Goal: Task Accomplishment & Management: Use online tool/utility

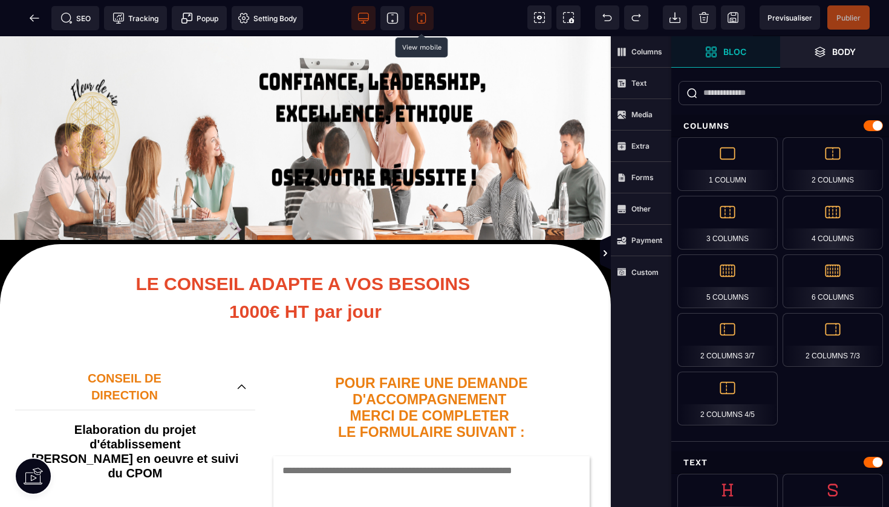
click at [425, 17] on icon at bounding box center [421, 18] width 12 height 12
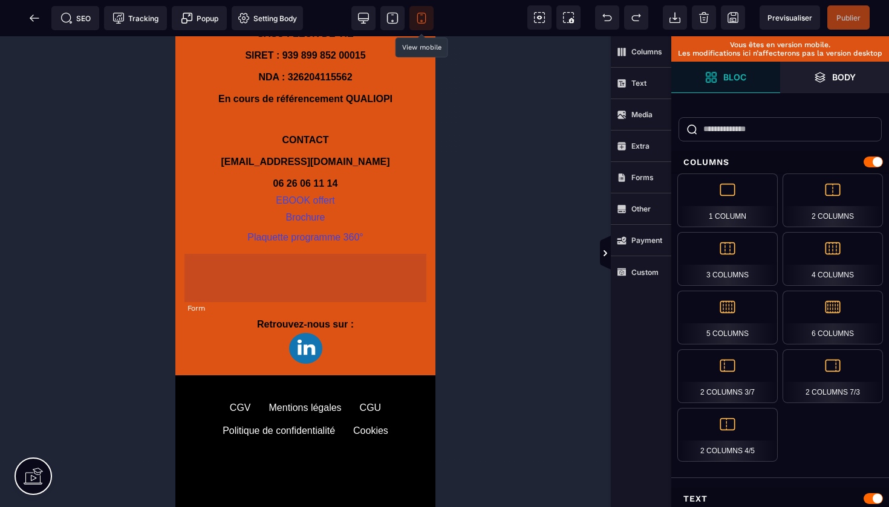
scroll to position [1631, 0]
click at [354, 274] on form at bounding box center [305, 292] width 242 height 48
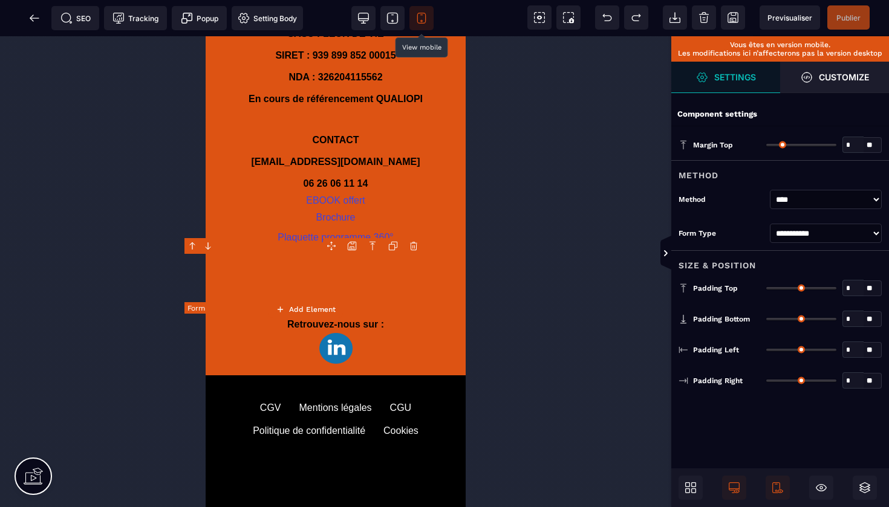
type input "*"
type input "**"
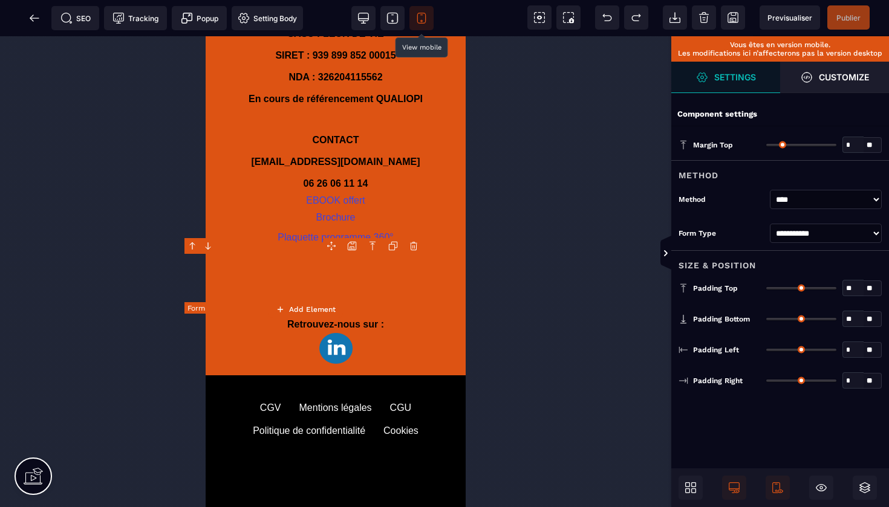
type input "**"
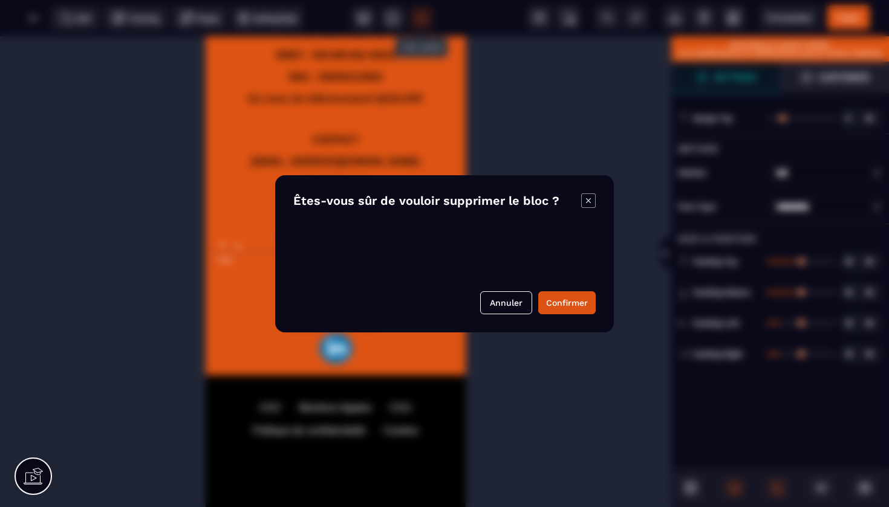
click at [442, 243] on body "B" at bounding box center [444, 253] width 889 height 507
click at [563, 304] on button "Confirmer" at bounding box center [566, 302] width 57 height 23
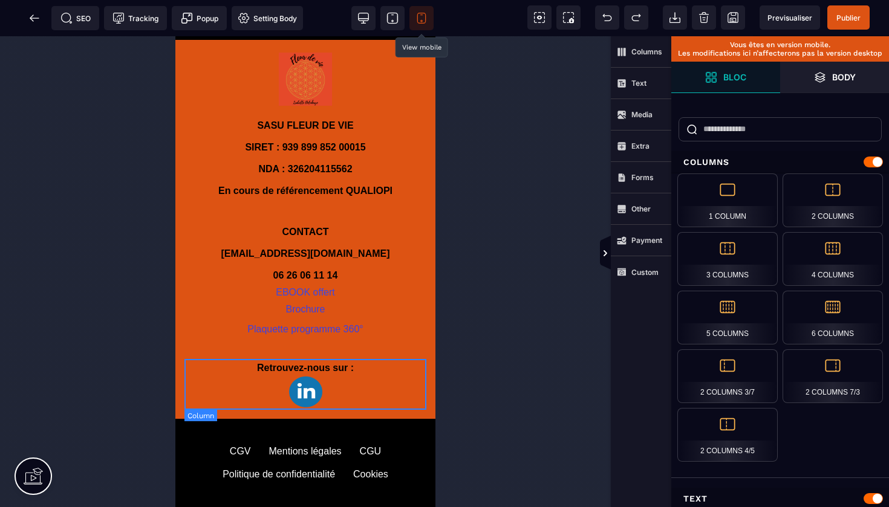
scroll to position [1528, 0]
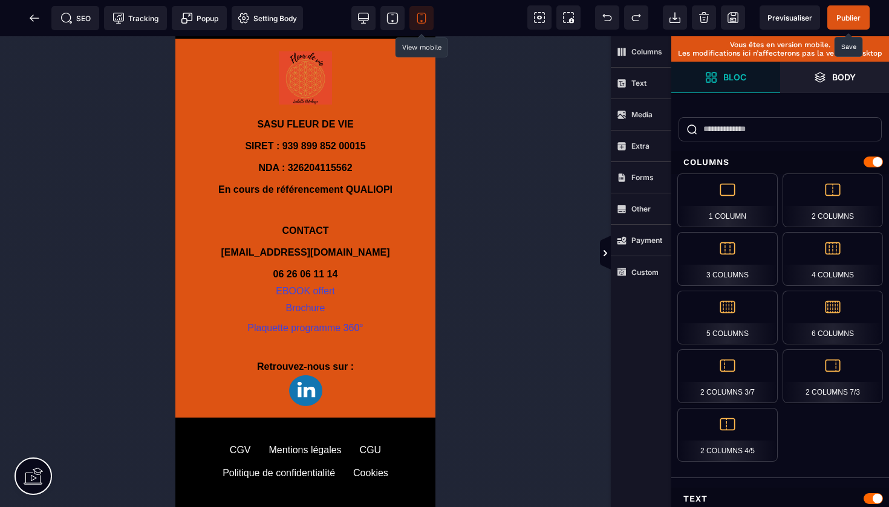
click at [855, 13] on span "Publier" at bounding box center [848, 17] width 24 height 9
click at [28, 22] on icon at bounding box center [34, 18] width 12 height 12
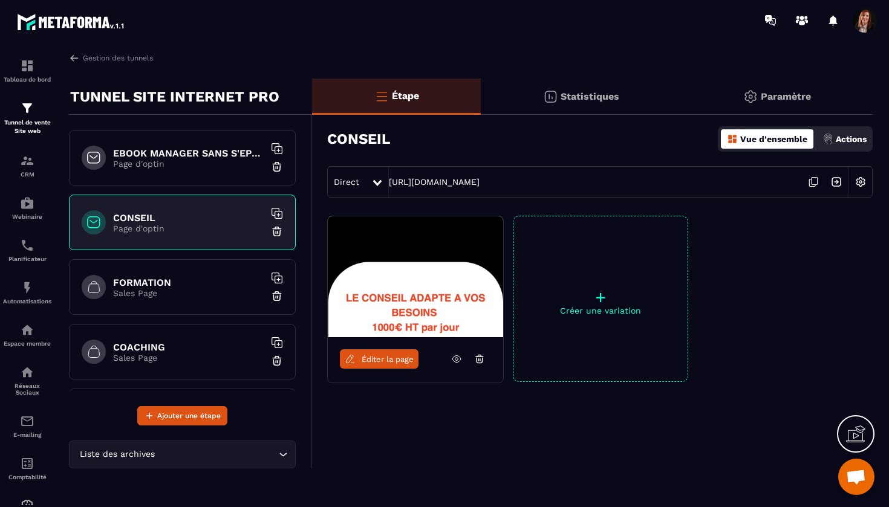
click at [145, 274] on div "FORMATION Sales Page" at bounding box center [182, 287] width 227 height 56
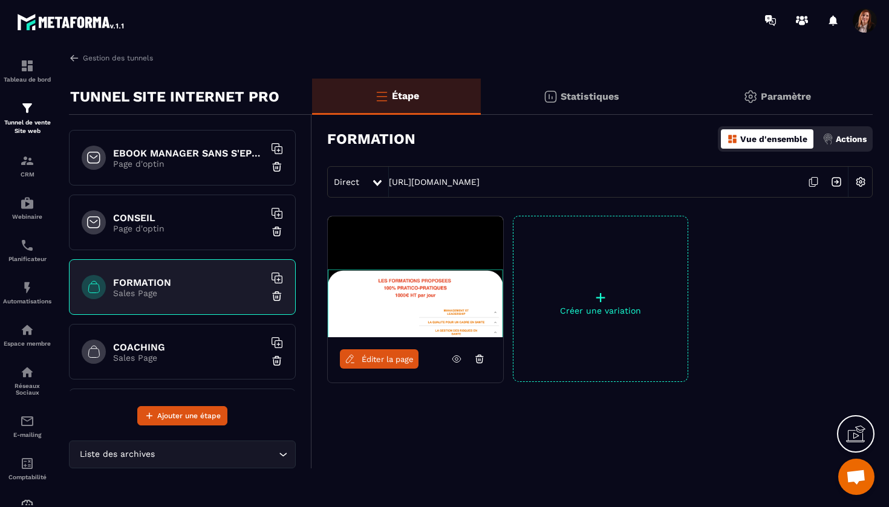
click at [398, 365] on link "Éditer la page" at bounding box center [379, 358] width 79 height 19
